Goal: Task Accomplishment & Management: Manage account settings

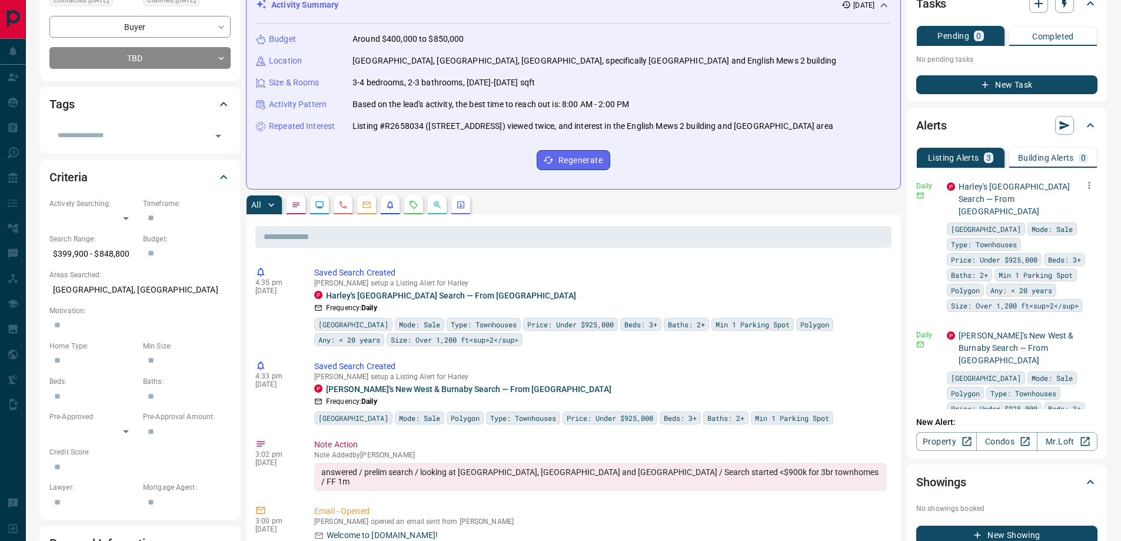
scroll to position [118, 0]
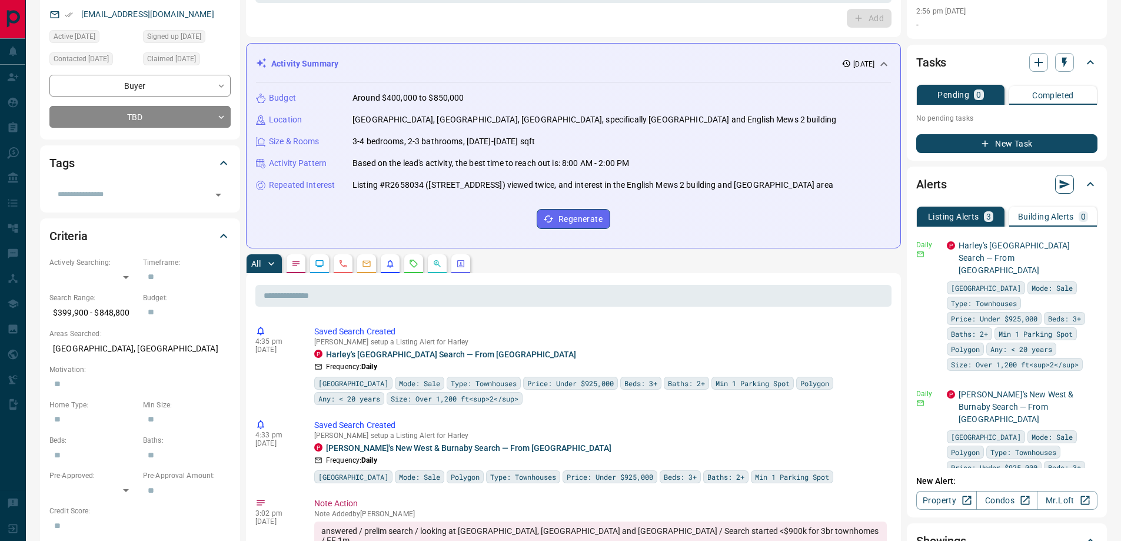
click at [1062, 179] on button "button" at bounding box center [1064, 184] width 19 height 19
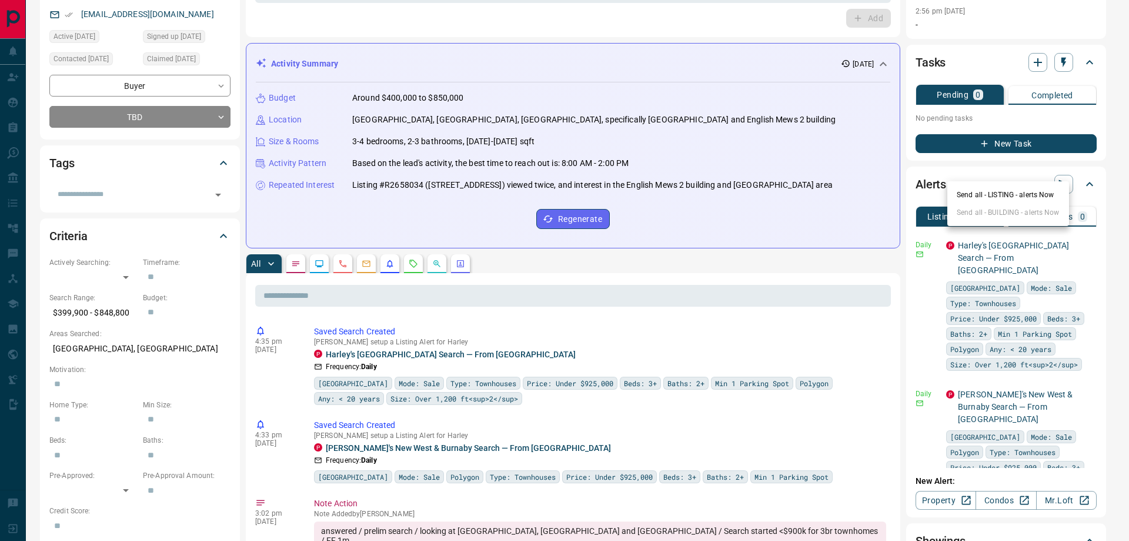
click at [1010, 197] on li "Send all - LISTING - alerts Now" at bounding box center [1009, 195] width 122 height 18
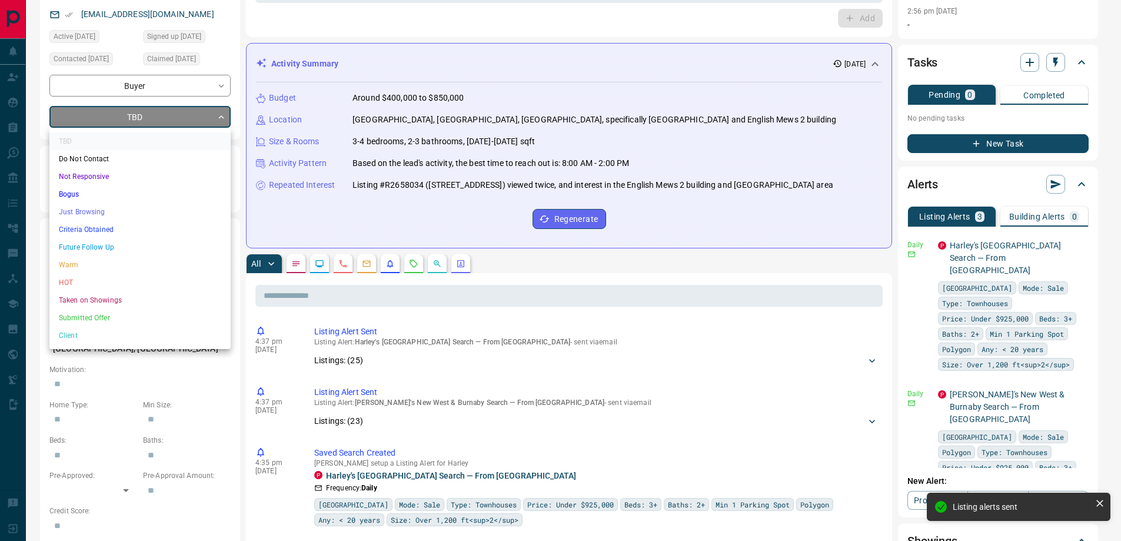
drag, startPoint x: 139, startPoint y: 119, endPoint x: 115, endPoint y: 182, distance: 66.6
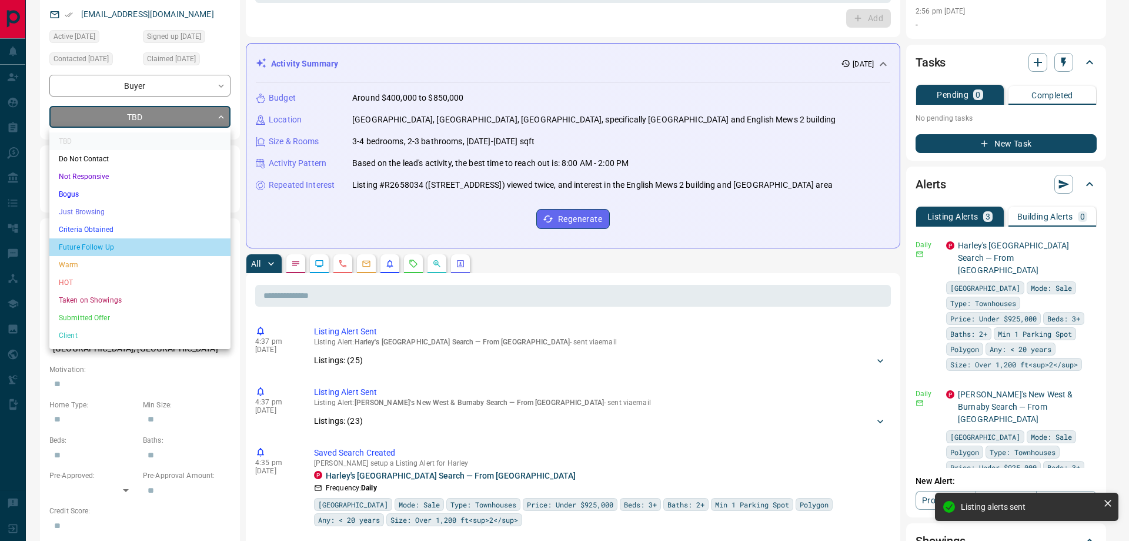
click at [86, 242] on li "Future Follow Up" at bounding box center [139, 247] width 181 height 18
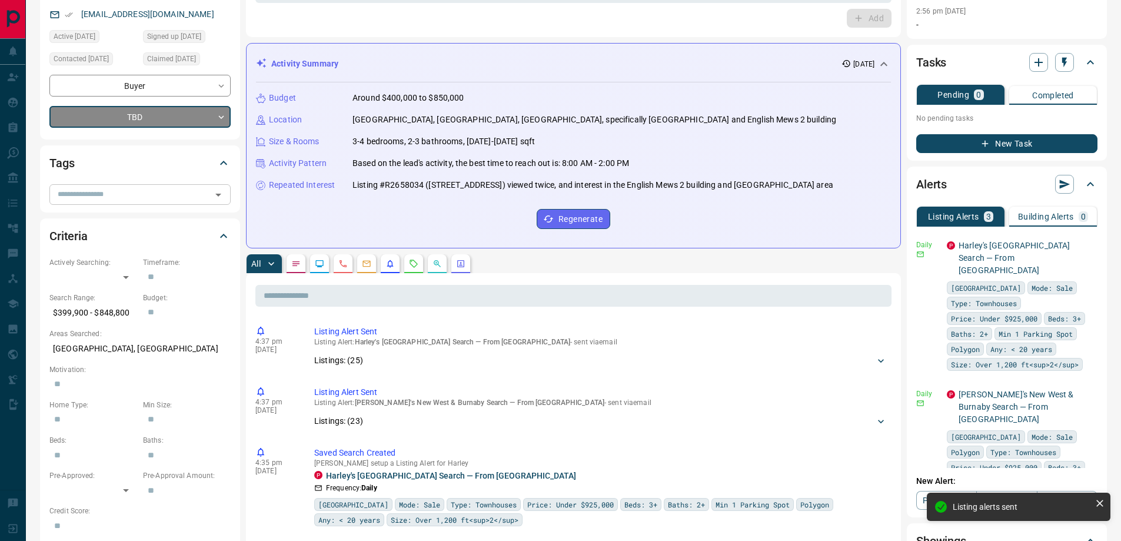
click at [86, 195] on input "text" at bounding box center [130, 194] width 155 height 13
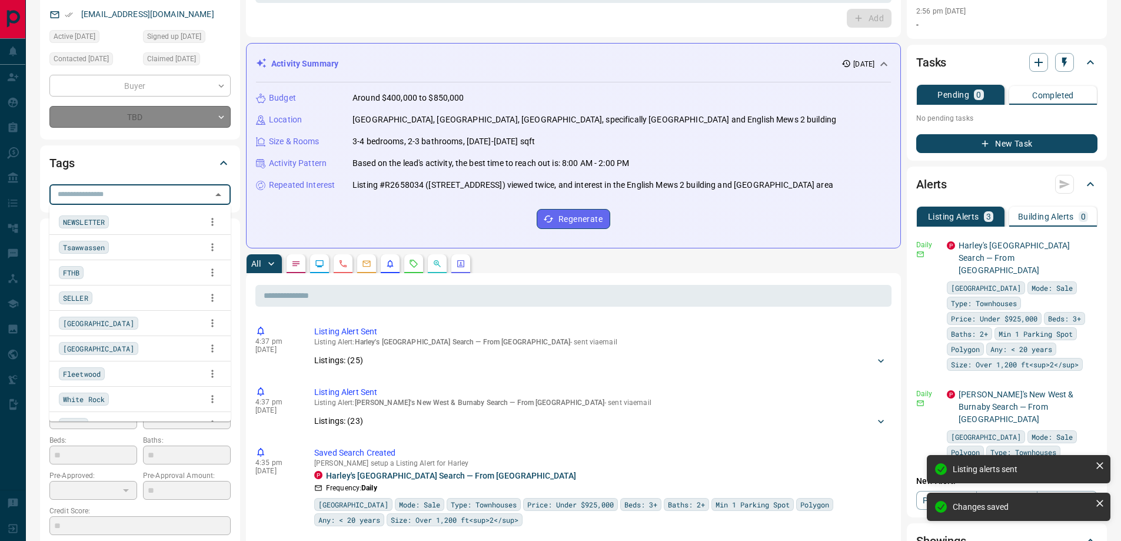
type input "*"
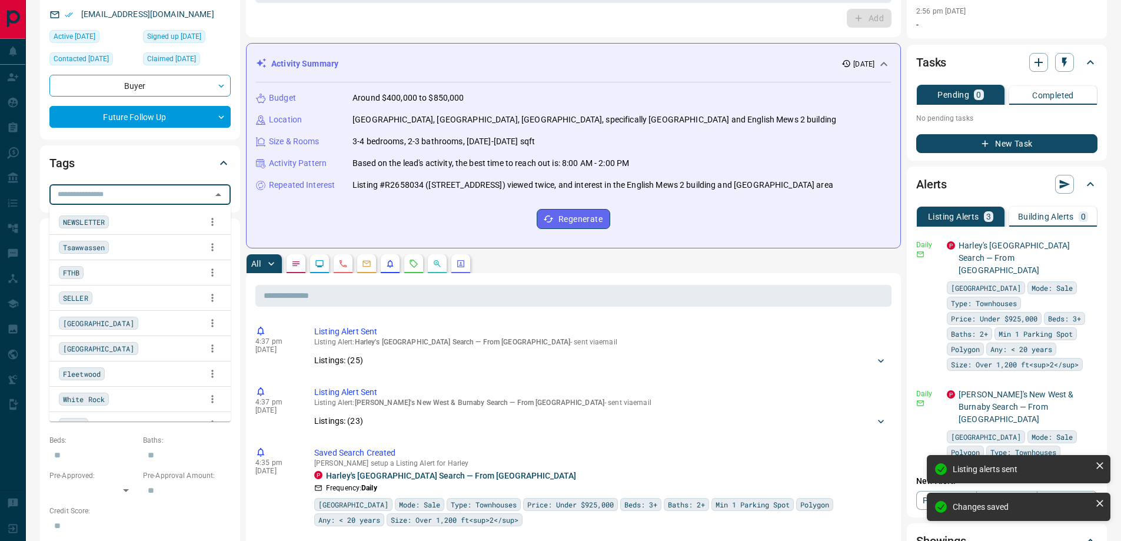
click at [94, 217] on span "NEWSLETTER" at bounding box center [84, 222] width 42 height 12
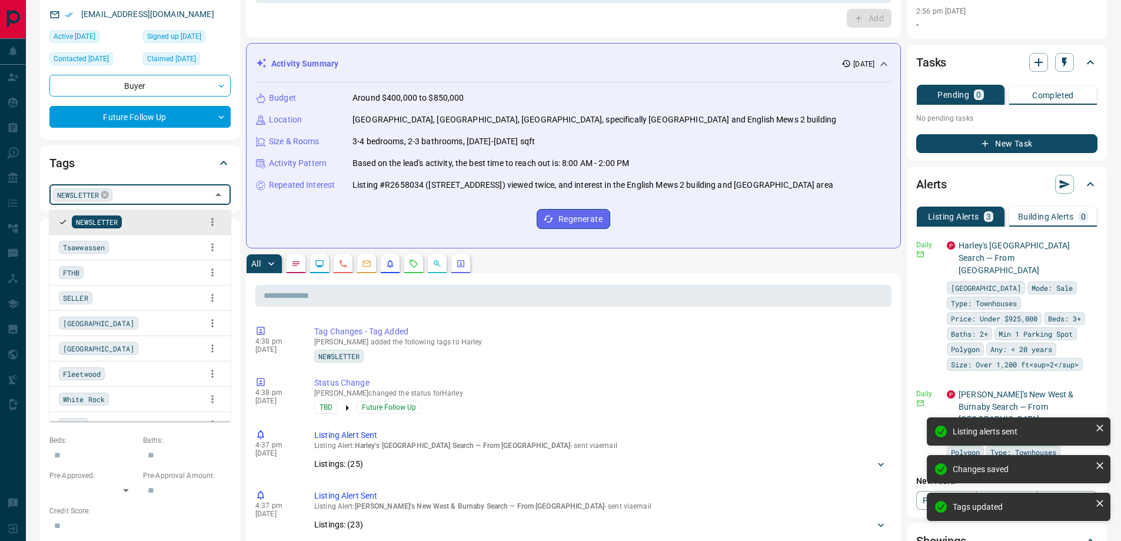
click at [157, 159] on div "Tags" at bounding box center [132, 163] width 167 height 19
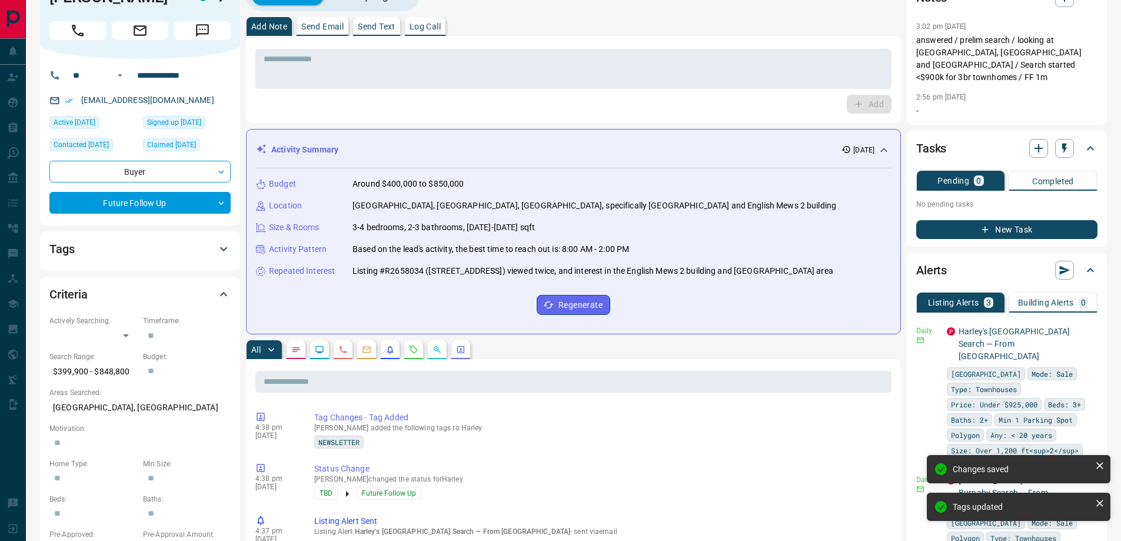
scroll to position [0, 0]
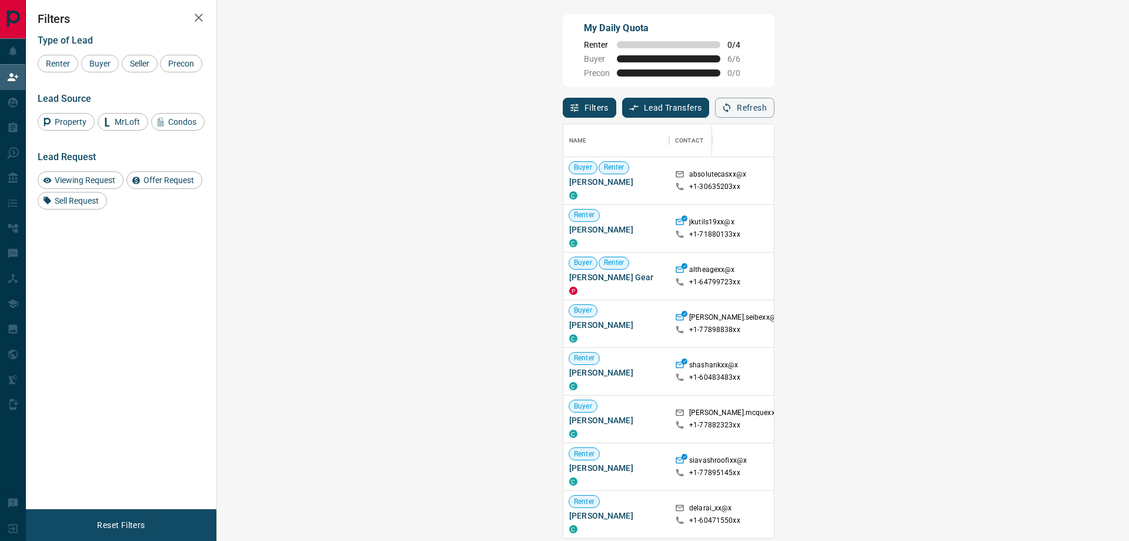
scroll to position [405, 878]
